Goal: Find specific fact: Find contact information

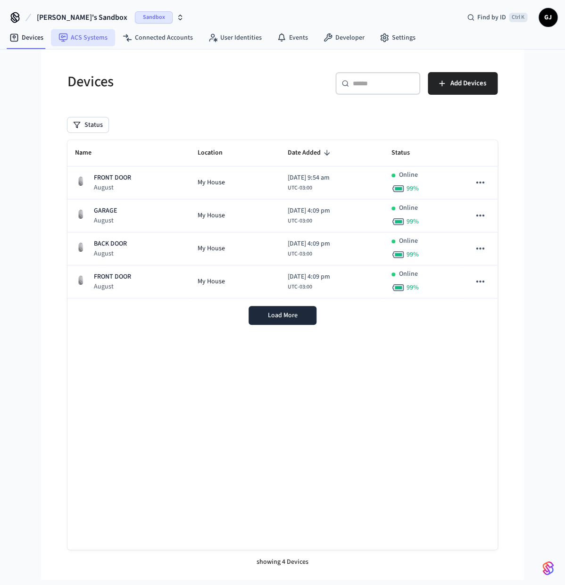
click at [84, 41] on link "ACS Systems" at bounding box center [83, 37] width 64 height 17
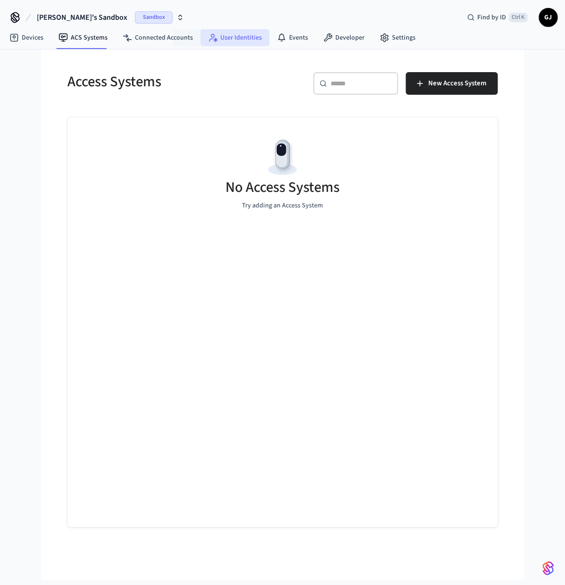
click at [205, 44] on link "User Identities" at bounding box center [234, 37] width 69 height 17
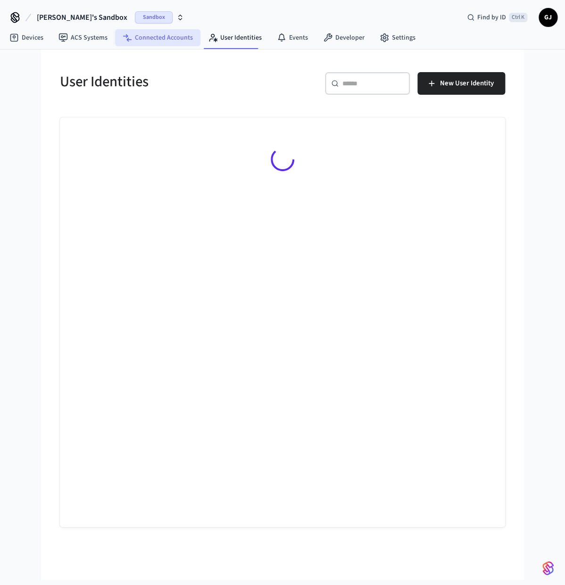
click at [157, 42] on link "Connected Accounts" at bounding box center [157, 37] width 85 height 17
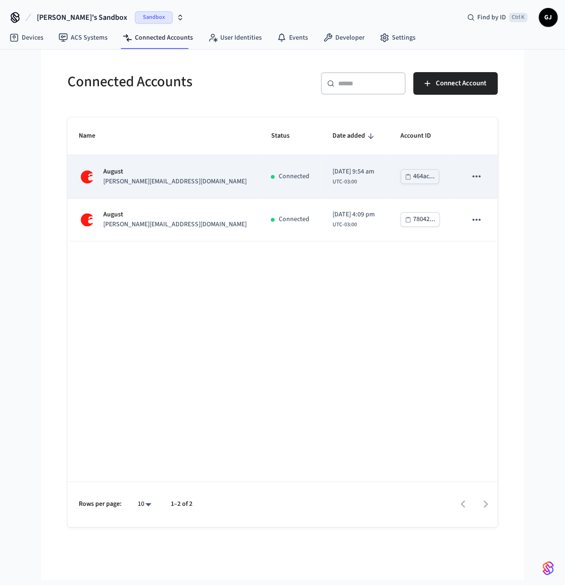
click at [164, 187] on div "[PERSON_NAME] [PERSON_NAME][EMAIL_ADDRESS][DOMAIN_NAME]" at bounding box center [163, 177] width 169 height 20
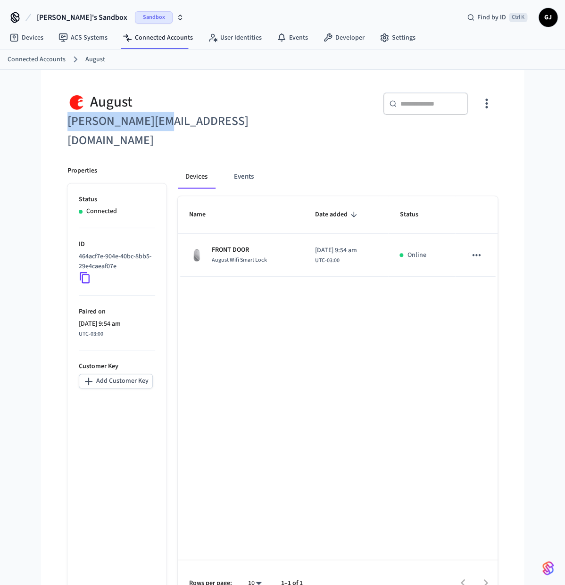
drag, startPoint x: 184, startPoint y: 124, endPoint x: 66, endPoint y: 125, distance: 117.3
click at [66, 125] on div "[PERSON_NAME] [PERSON_NAME][EMAIL_ADDRESS][DOMAIN_NAME]" at bounding box center [166, 115] width 221 height 69
copy h6 "[PERSON_NAME][EMAIL_ADDRESS][DOMAIN_NAME]"
